Goal: Check status: Check status

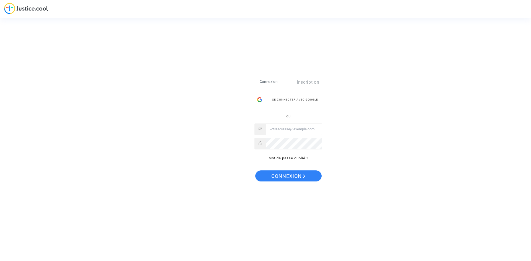
click at [289, 128] on input "Email" at bounding box center [294, 129] width 56 height 11
type input "copcyril@gmail.com"
click at [293, 178] on span "Connexion" at bounding box center [288, 177] width 34 height 12
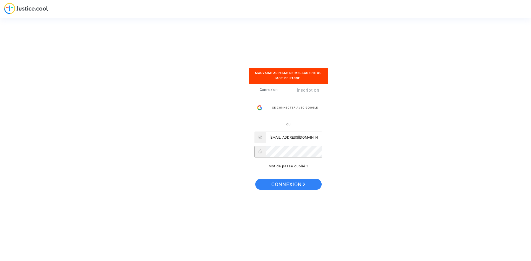
click at [255, 179] on button "Connexion" at bounding box center [288, 184] width 66 height 11
click at [305, 107] on div "Se connecter avec Google" at bounding box center [288, 107] width 68 height 11
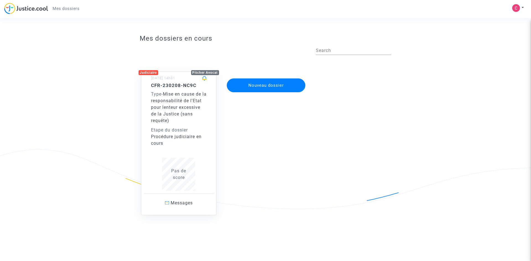
click at [170, 87] on h5 "CFR-230208-NC9C" at bounding box center [179, 86] width 56 height 6
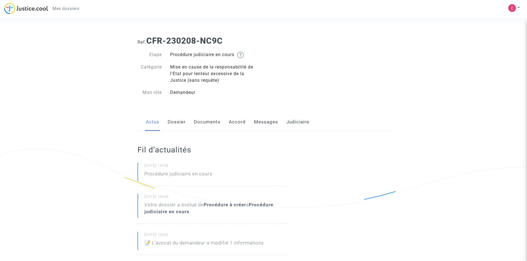
click at [179, 121] on link "Dossier" at bounding box center [177, 122] width 18 height 18
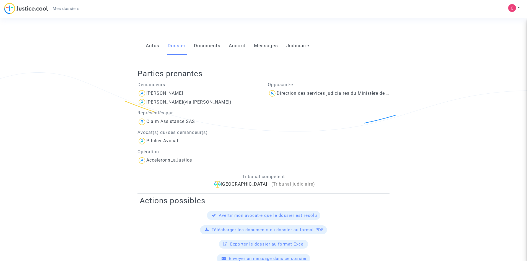
scroll to position [74, 0]
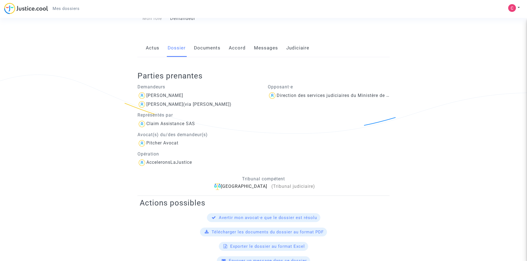
click at [206, 48] on link "Documents" at bounding box center [207, 48] width 27 height 18
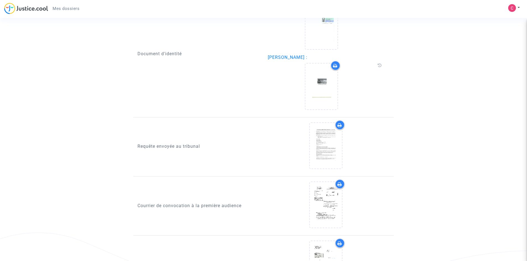
scroll to position [550, 0]
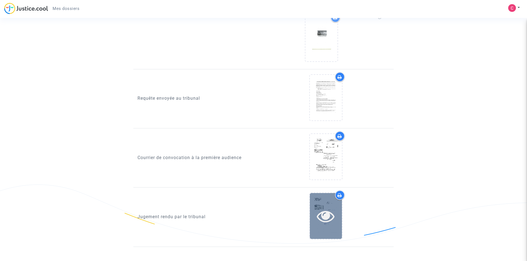
click at [330, 208] on icon at bounding box center [326, 216] width 18 height 18
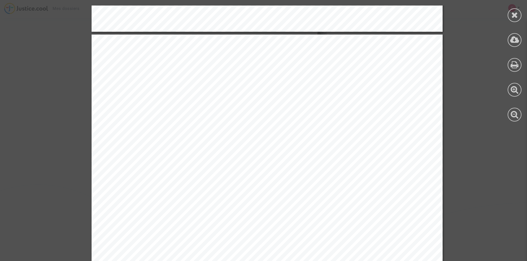
scroll to position [3354, 0]
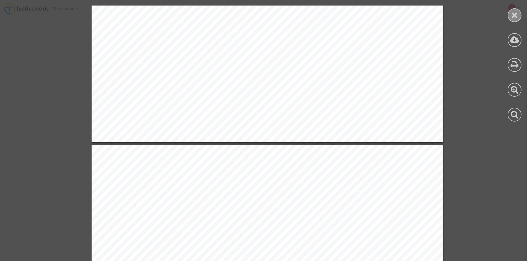
click at [513, 16] on icon at bounding box center [514, 15] width 7 height 8
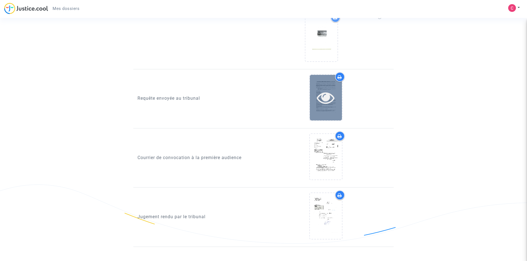
click at [334, 95] on icon at bounding box center [326, 98] width 18 height 18
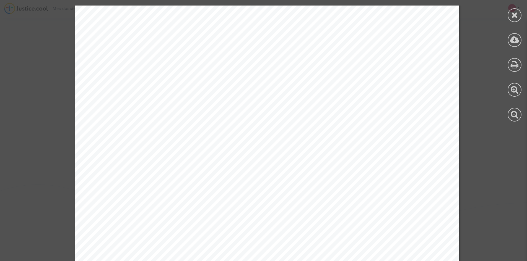
scroll to position [1742, 0]
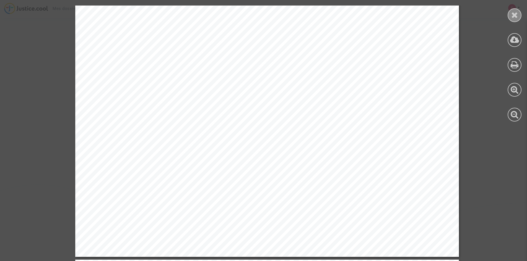
click at [513, 17] on icon at bounding box center [514, 15] width 7 height 8
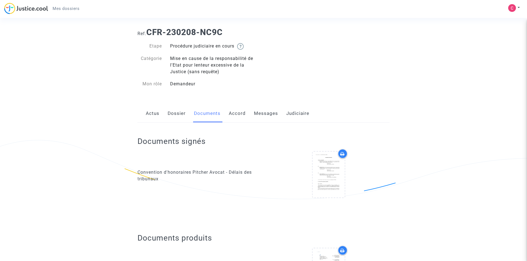
scroll to position [0, 0]
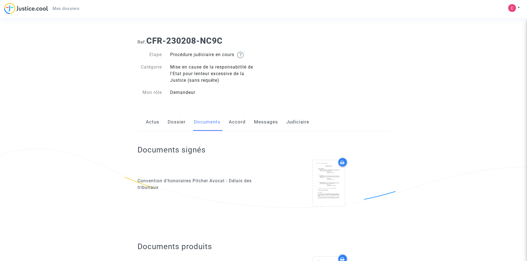
click at [242, 122] on div "Actus Dossier Documents Accord Messages Judiciaire" at bounding box center [263, 122] width 252 height 19
click at [239, 123] on link "Accord" at bounding box center [237, 122] width 17 height 18
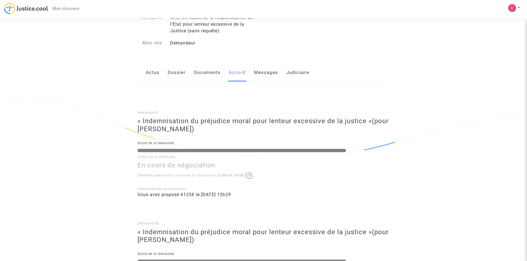
scroll to position [9, 0]
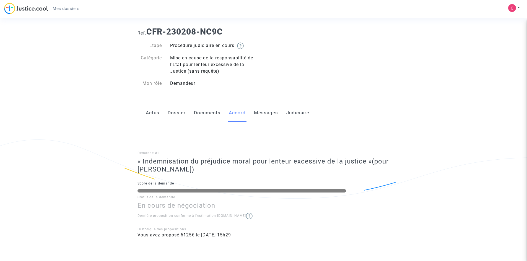
click at [271, 113] on link "Messages" at bounding box center [266, 113] width 24 height 18
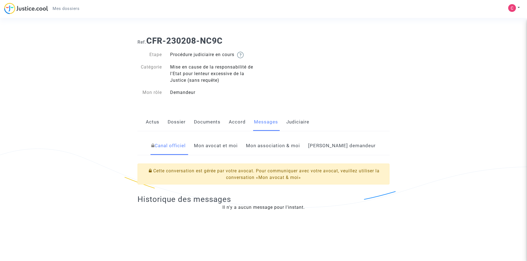
click at [298, 123] on link "Judiciaire" at bounding box center [297, 122] width 23 height 18
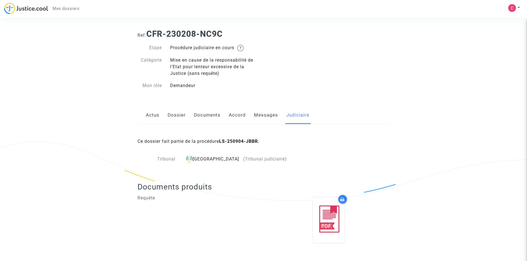
scroll to position [11, 0]
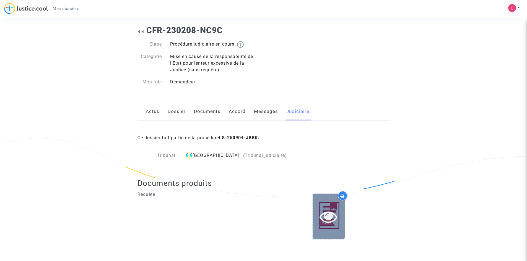
click at [333, 217] on icon at bounding box center [328, 217] width 18 height 18
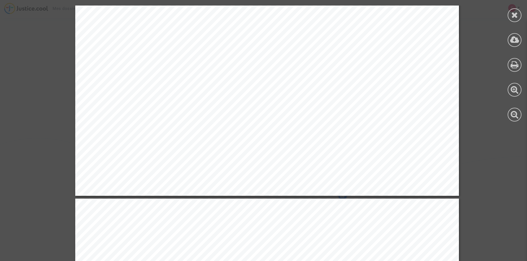
scroll to position [9677, 0]
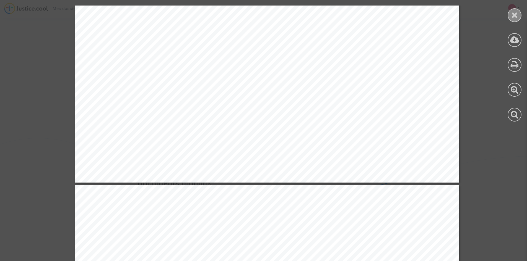
click at [513, 12] on icon at bounding box center [514, 15] width 7 height 8
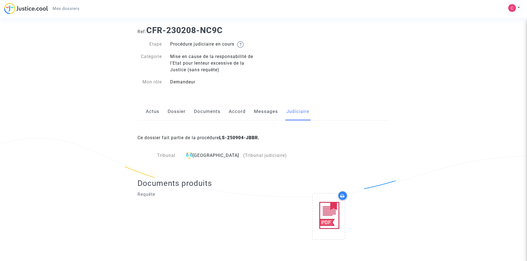
scroll to position [0, 0]
